Goal: Information Seeking & Learning: Learn about a topic

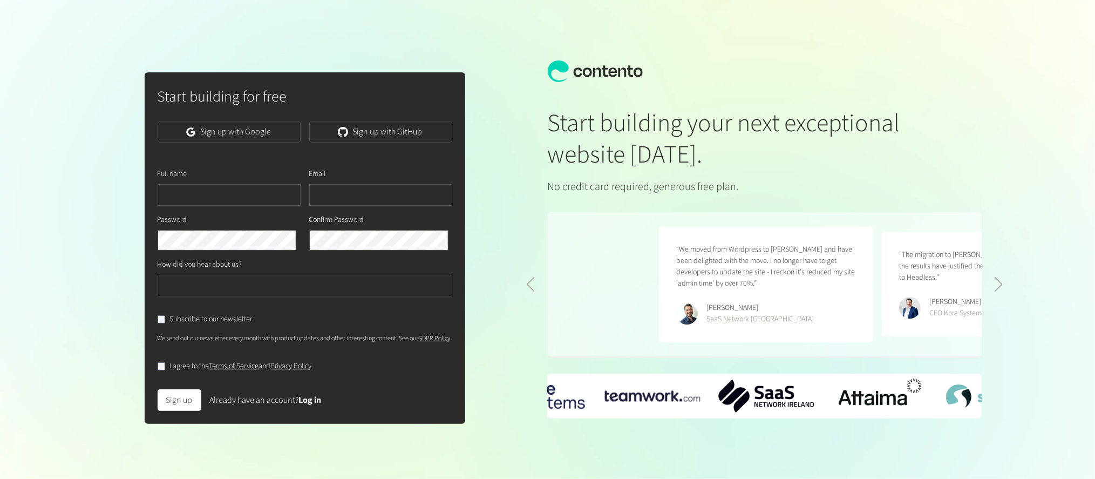
scroll to position [0, 445]
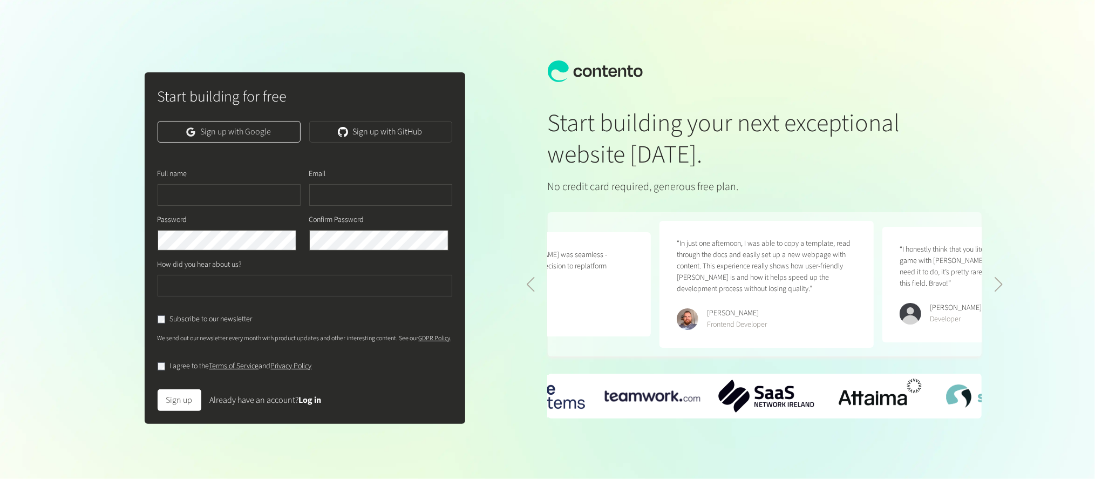
click at [272, 133] on link "Sign up with Google" at bounding box center [229, 132] width 143 height 22
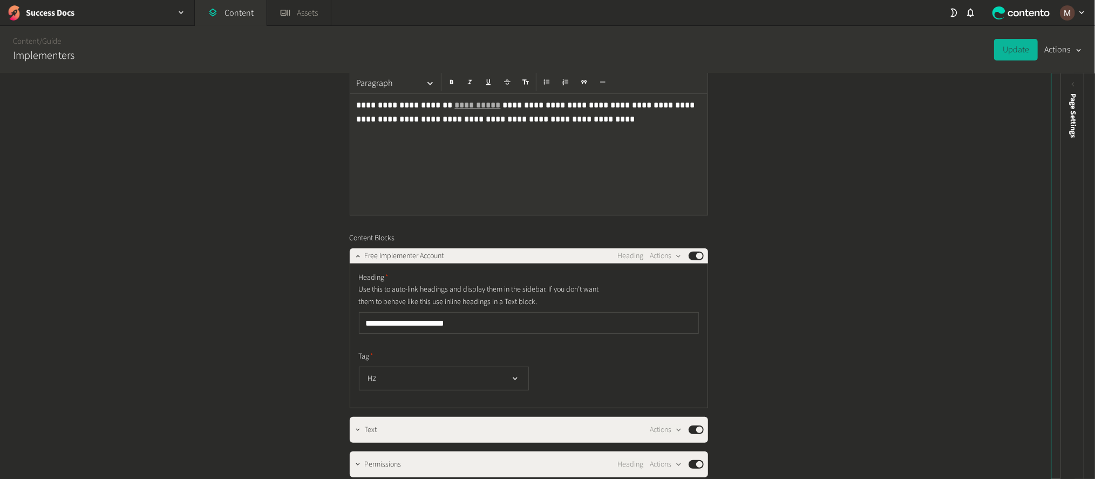
scroll to position [242, 0]
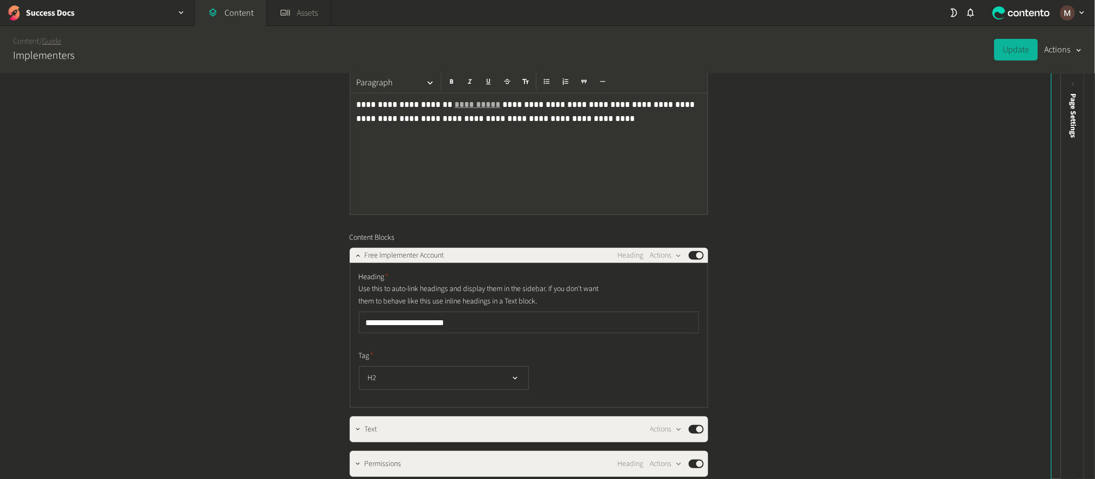
click at [45, 44] on link "Guide" at bounding box center [51, 41] width 19 height 11
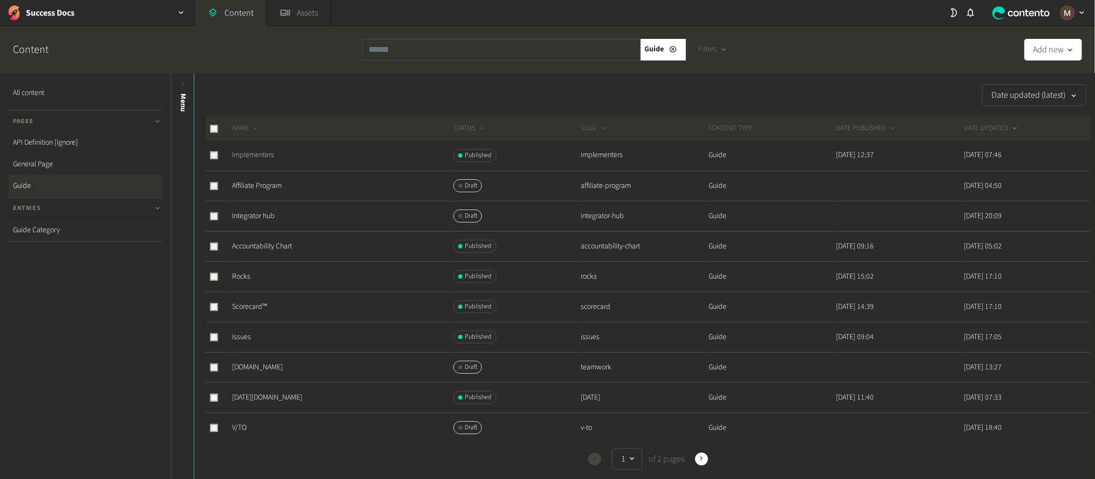
click at [254, 150] on link "Implementers" at bounding box center [253, 155] width 42 height 11
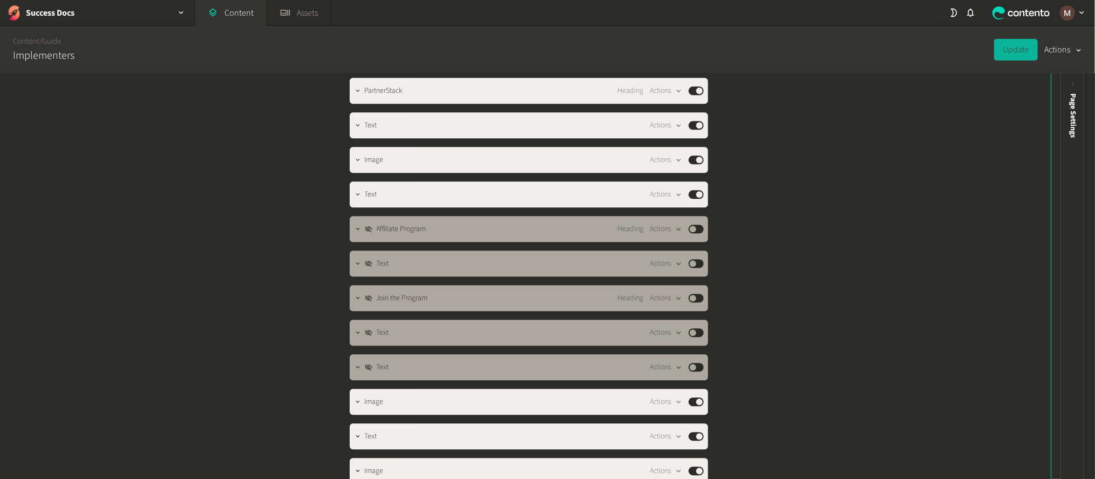
scroll to position [1943, 0]
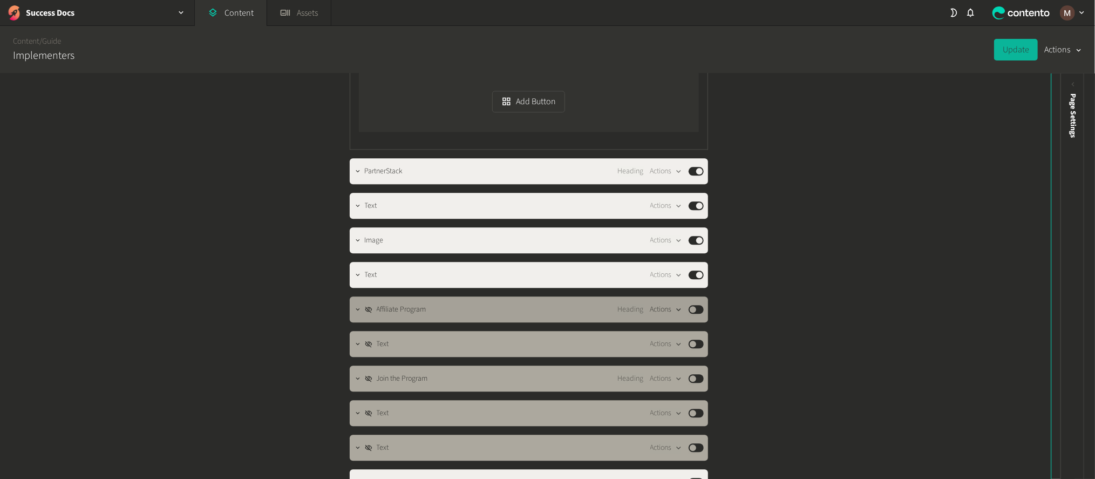
click at [674, 305] on icon "button" at bounding box center [678, 309] width 9 height 9
click at [664, 259] on button "Delete" at bounding box center [684, 267] width 71 height 20
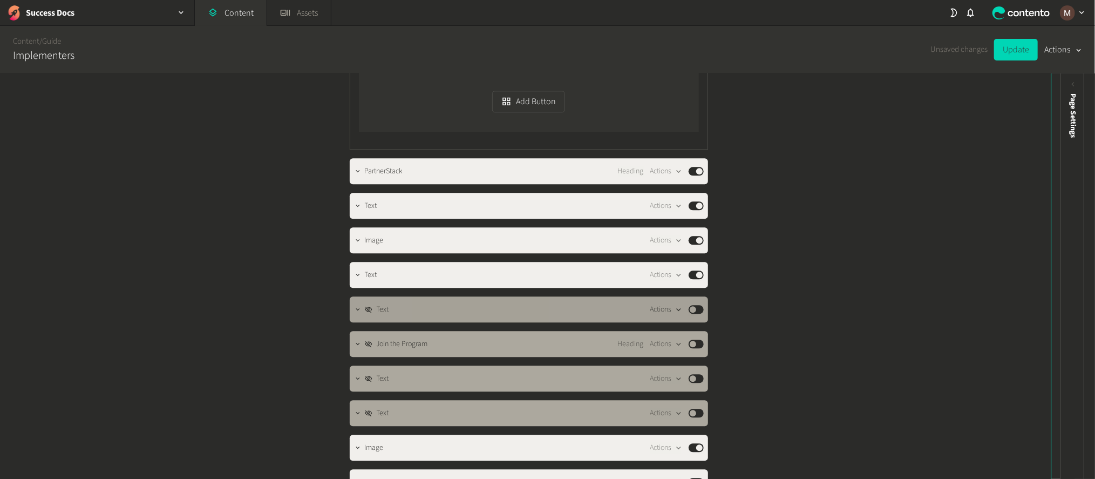
click at [667, 303] on button "Actions" at bounding box center [666, 309] width 32 height 13
click at [664, 257] on button "Delete" at bounding box center [684, 267] width 71 height 20
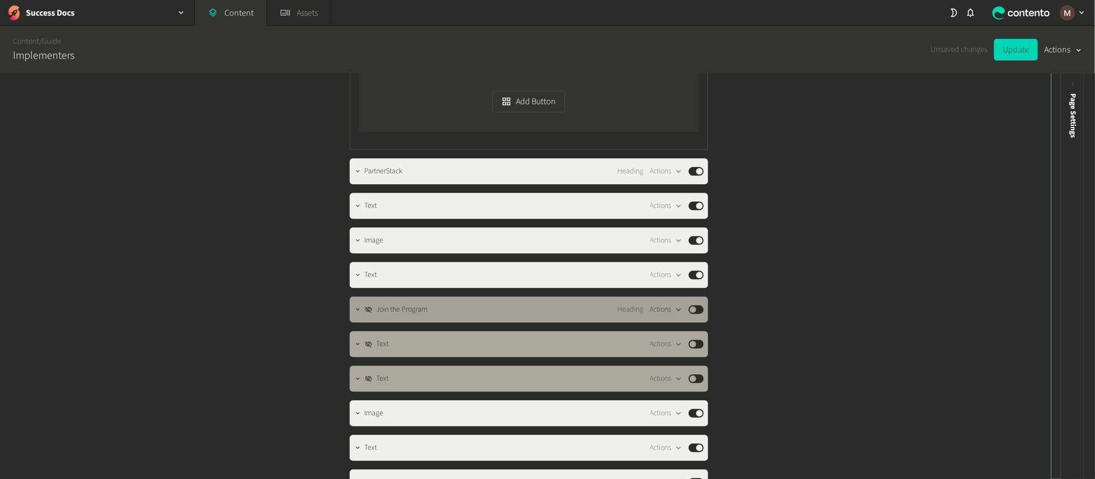
click at [669, 303] on button "Actions" at bounding box center [666, 309] width 32 height 13
click at [668, 257] on button "Delete" at bounding box center [684, 267] width 71 height 20
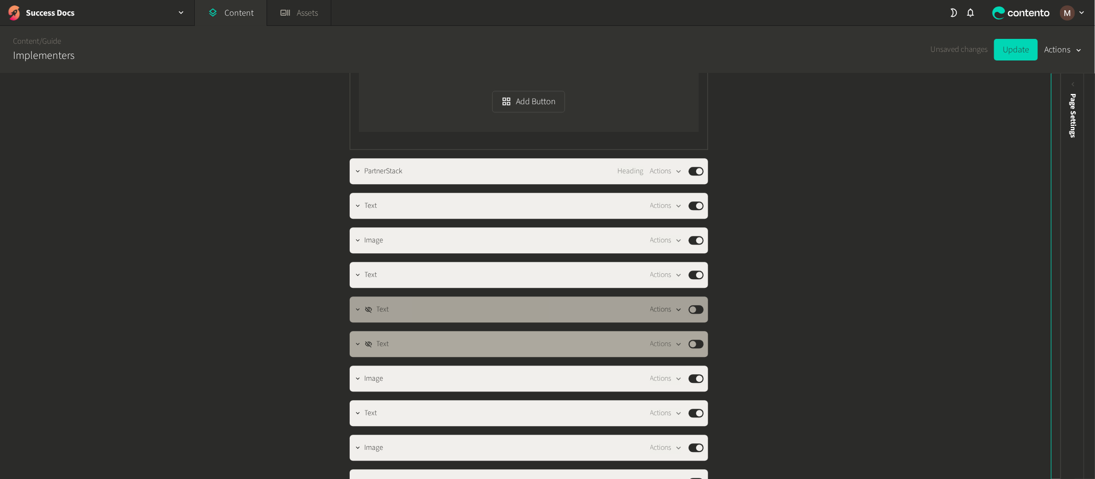
click at [666, 303] on button "Actions" at bounding box center [666, 309] width 32 height 13
click at [662, 257] on button "Delete" at bounding box center [684, 267] width 71 height 20
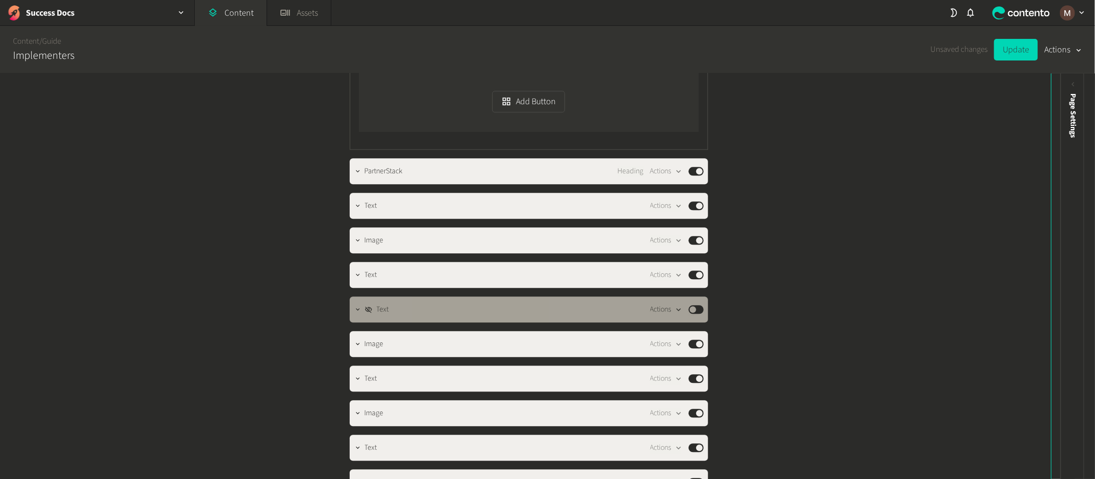
click at [668, 303] on button "Actions" at bounding box center [666, 309] width 32 height 13
click at [668, 259] on button "Delete" at bounding box center [684, 267] width 71 height 20
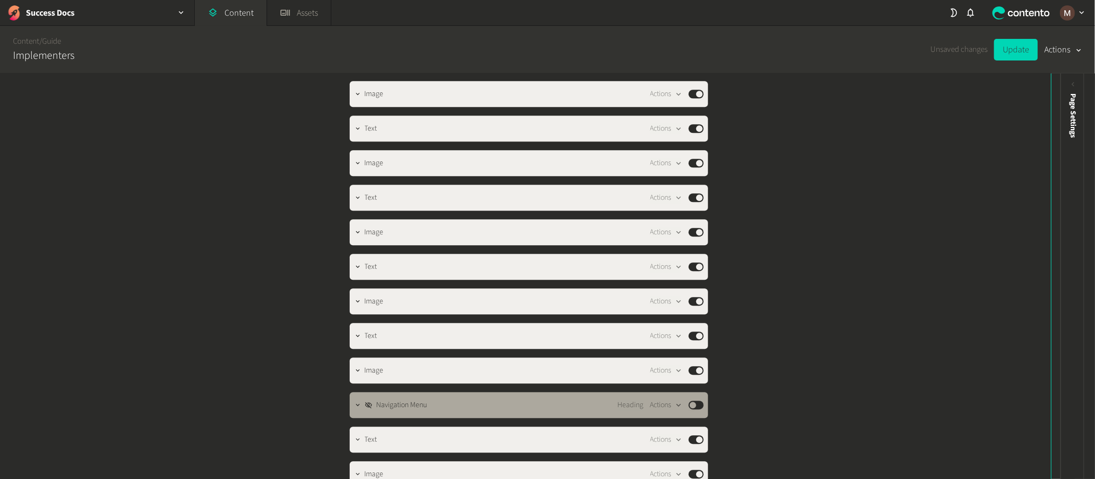
scroll to position [2267, 0]
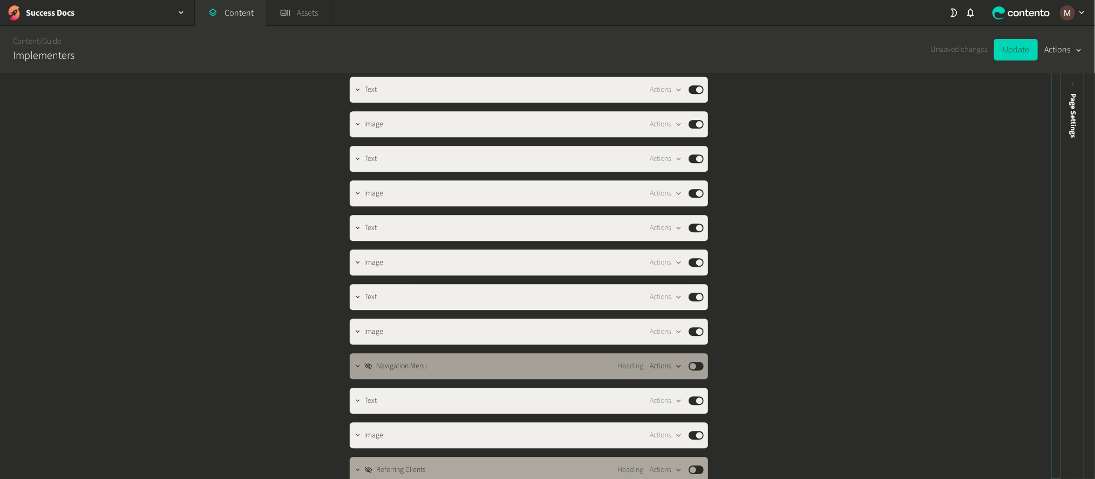
click at [672, 361] on div "button" at bounding box center [678, 366] width 13 height 10
click at [668, 293] on button "Delete" at bounding box center [684, 300] width 71 height 20
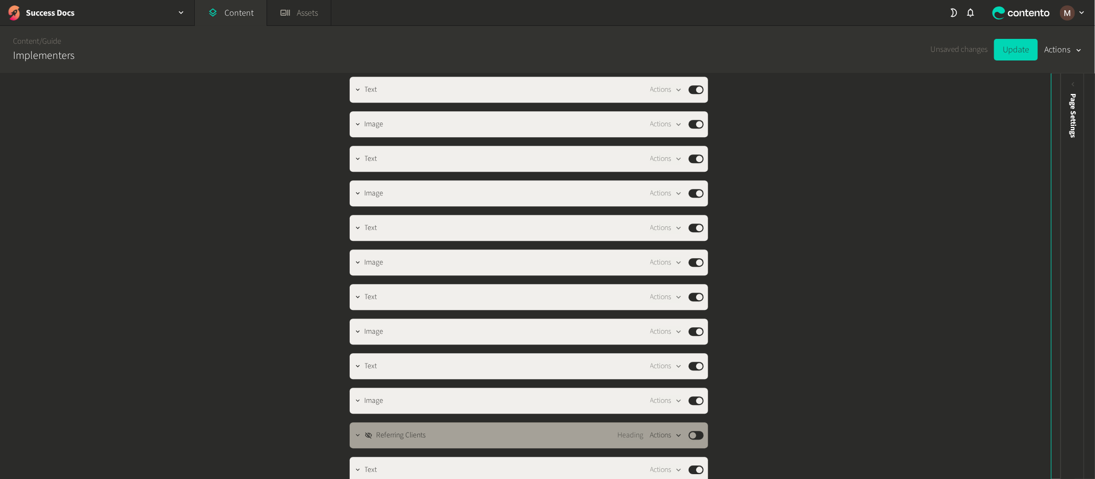
click at [672, 430] on div "button" at bounding box center [678, 435] width 13 height 10
click at [681, 355] on button "Delete" at bounding box center [684, 365] width 71 height 20
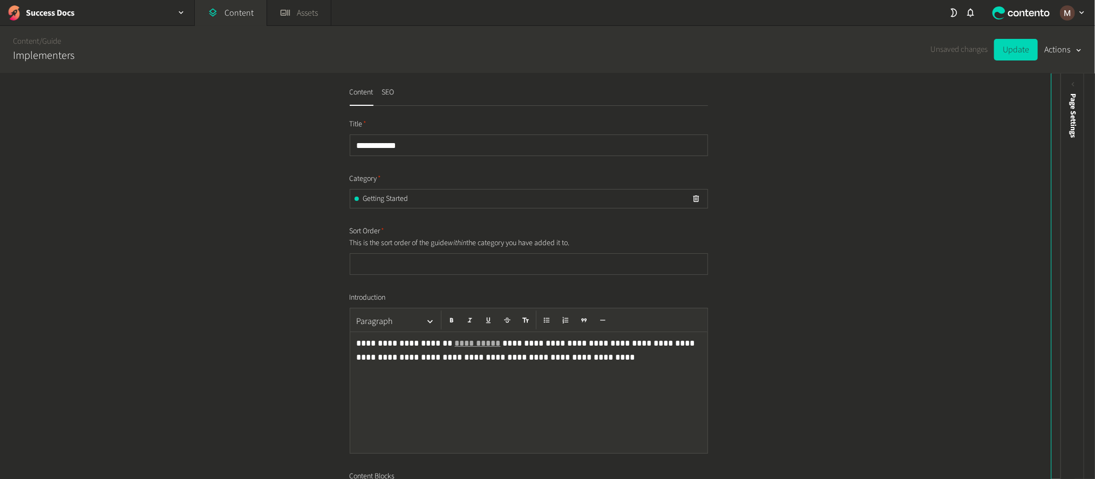
scroll to position [0, 0]
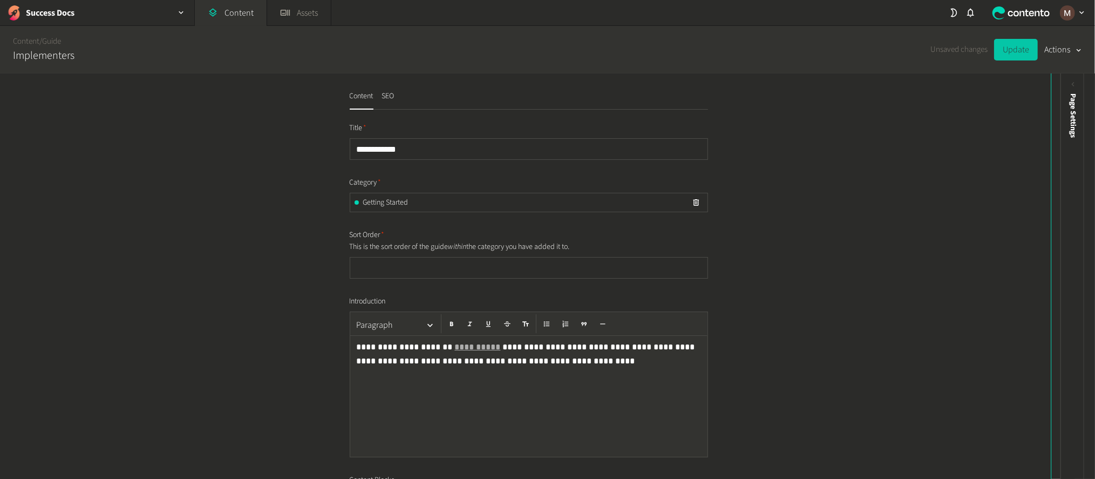
click at [1014, 48] on button "Update" at bounding box center [1016, 50] width 44 height 22
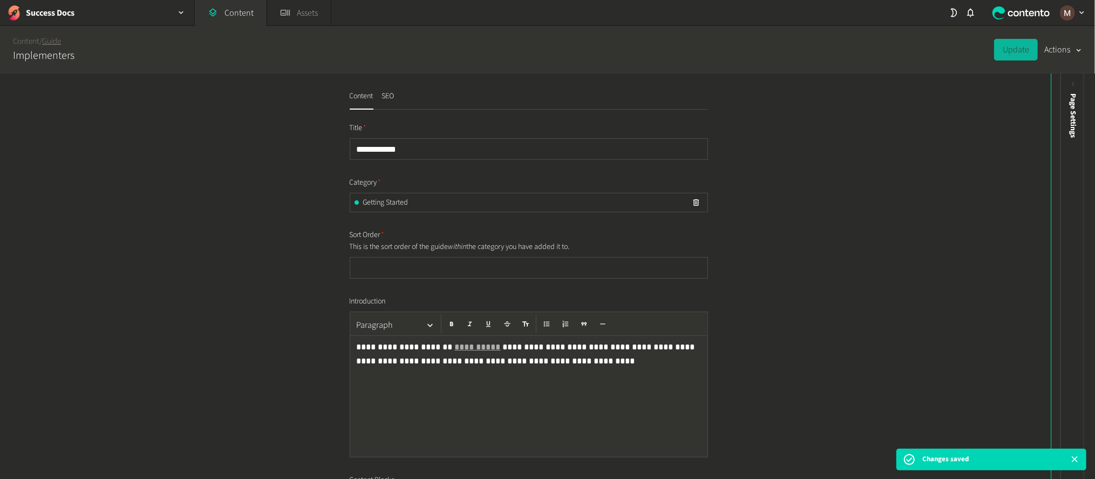
click at [52, 41] on link "Guide" at bounding box center [51, 41] width 19 height 11
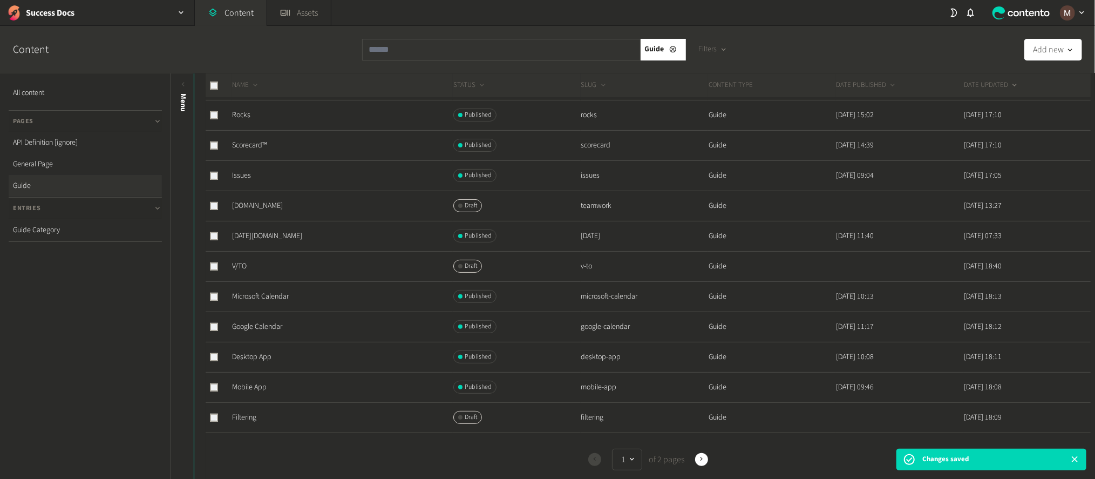
scroll to position [242, 0]
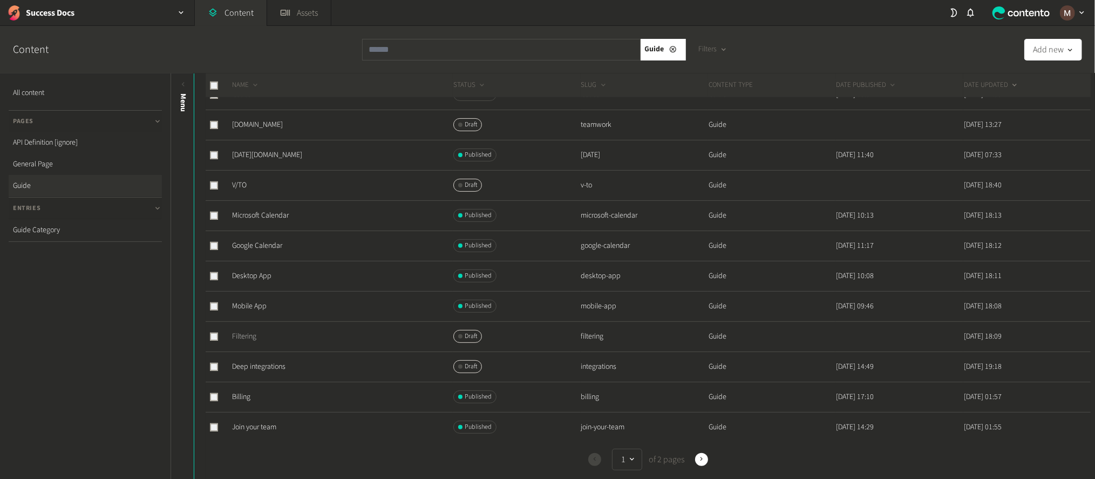
click at [237, 331] on link "Filtering" at bounding box center [244, 336] width 24 height 11
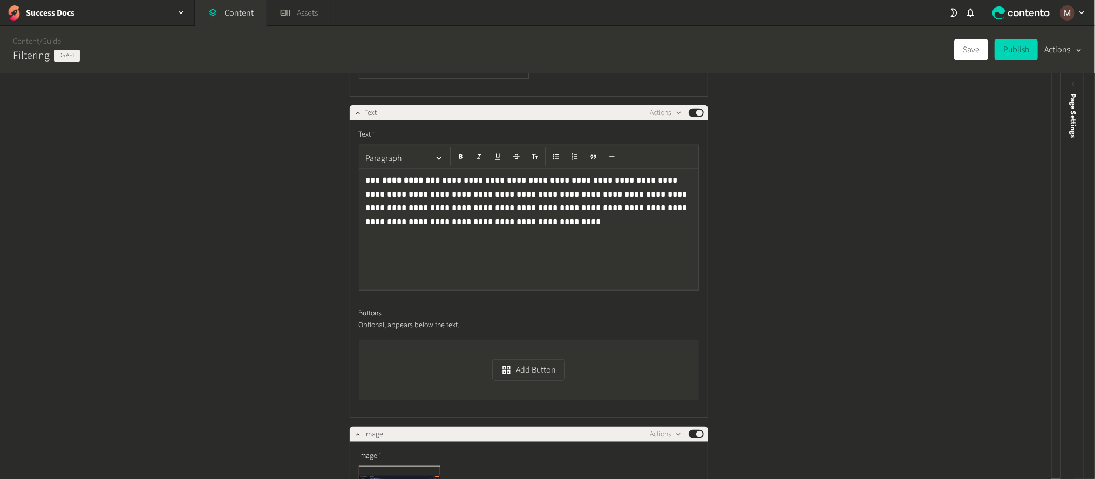
scroll to position [728, 0]
